Goal: Navigation & Orientation: Find specific page/section

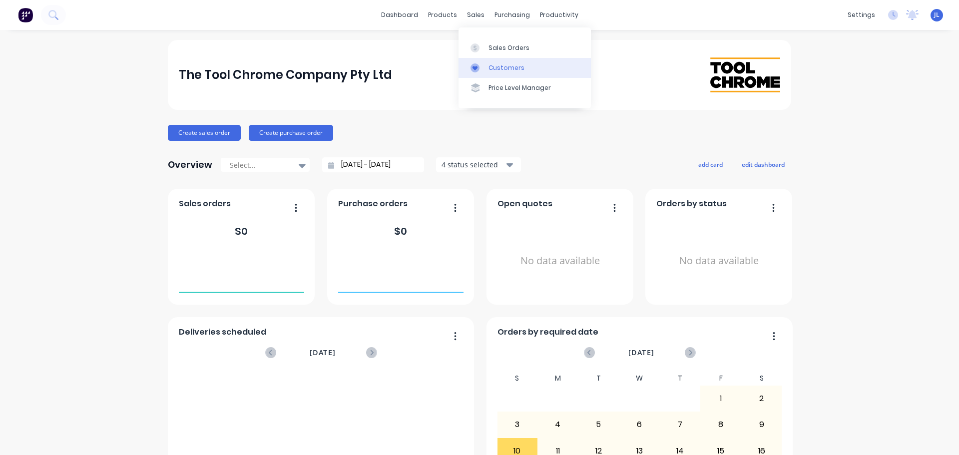
click at [479, 72] on div at bounding box center [477, 67] width 15 height 9
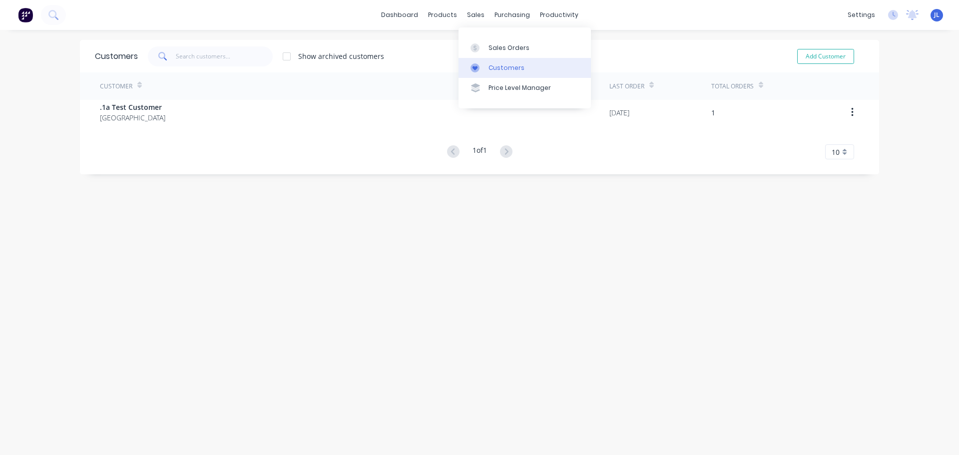
click at [481, 66] on div at bounding box center [477, 67] width 15 height 9
